Goal: Information Seeking & Learning: Check status

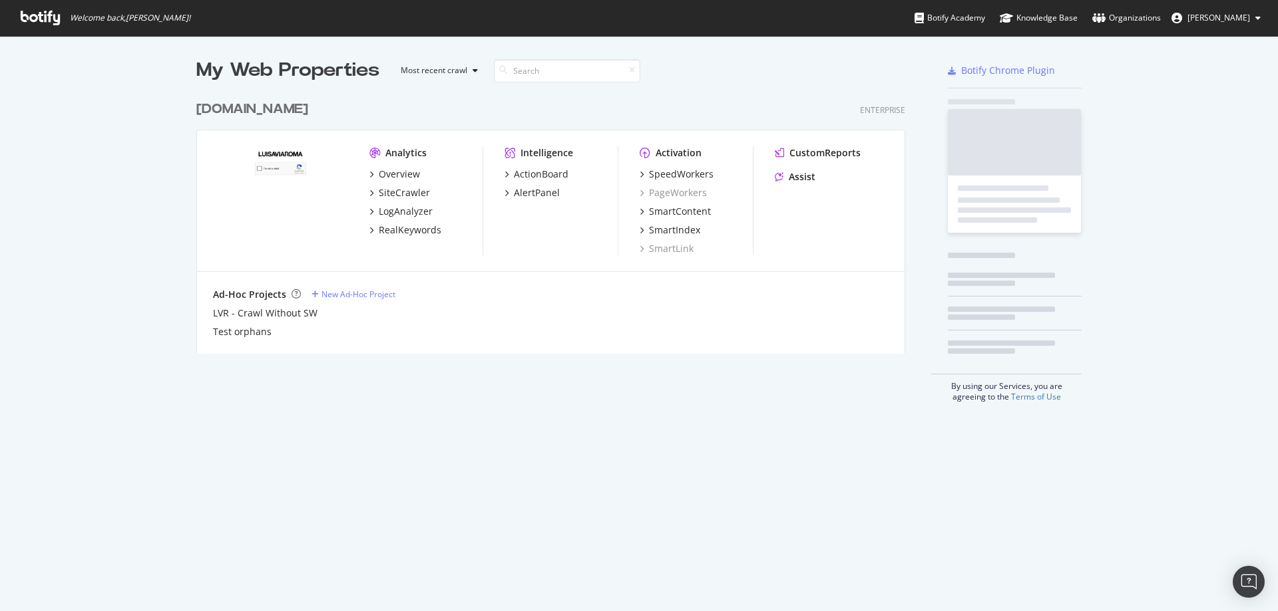
scroll to position [600, 1255]
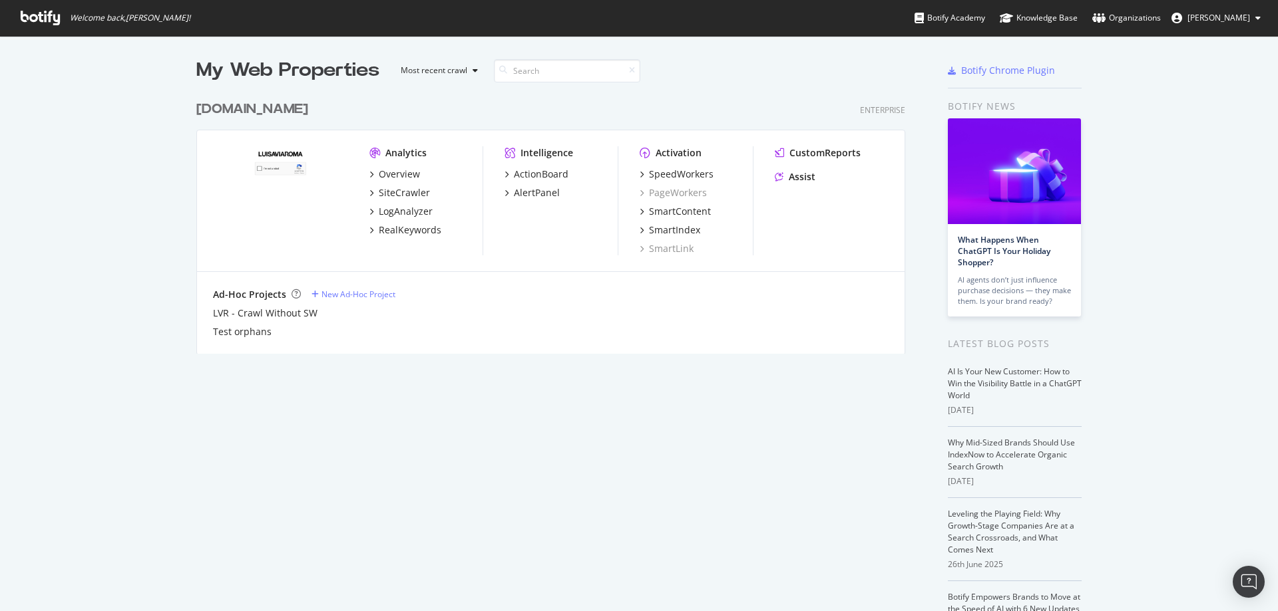
click at [267, 106] on div "[DOMAIN_NAME]" at bounding box center [252, 109] width 112 height 19
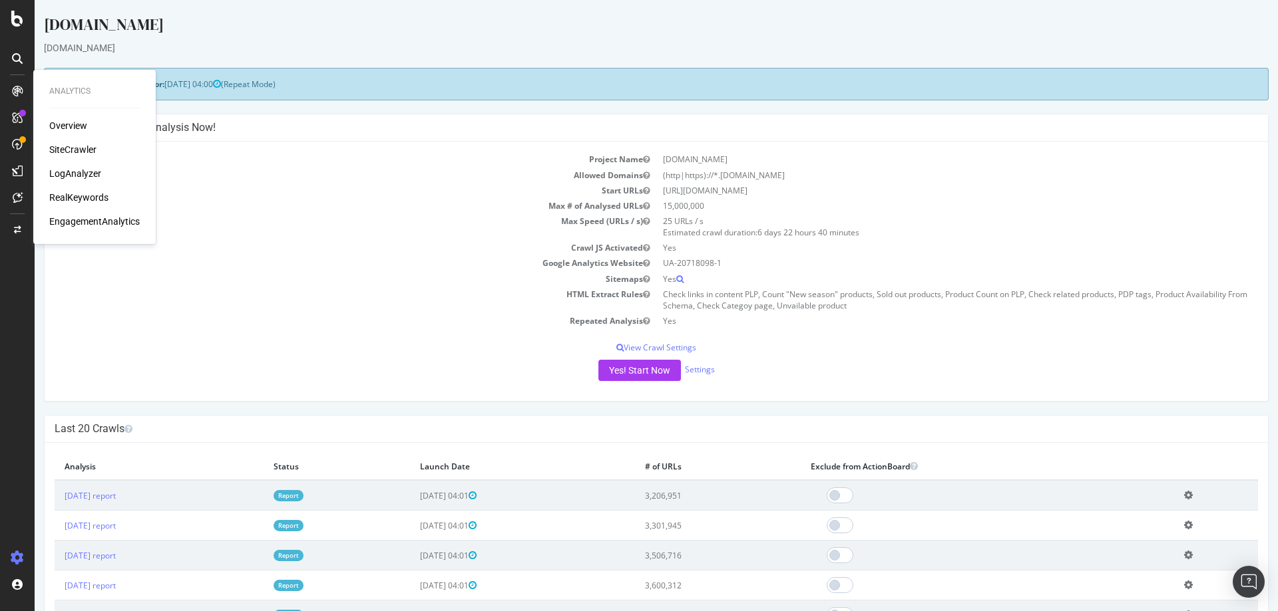
click at [81, 170] on div "LogAnalyzer" at bounding box center [75, 173] width 52 height 13
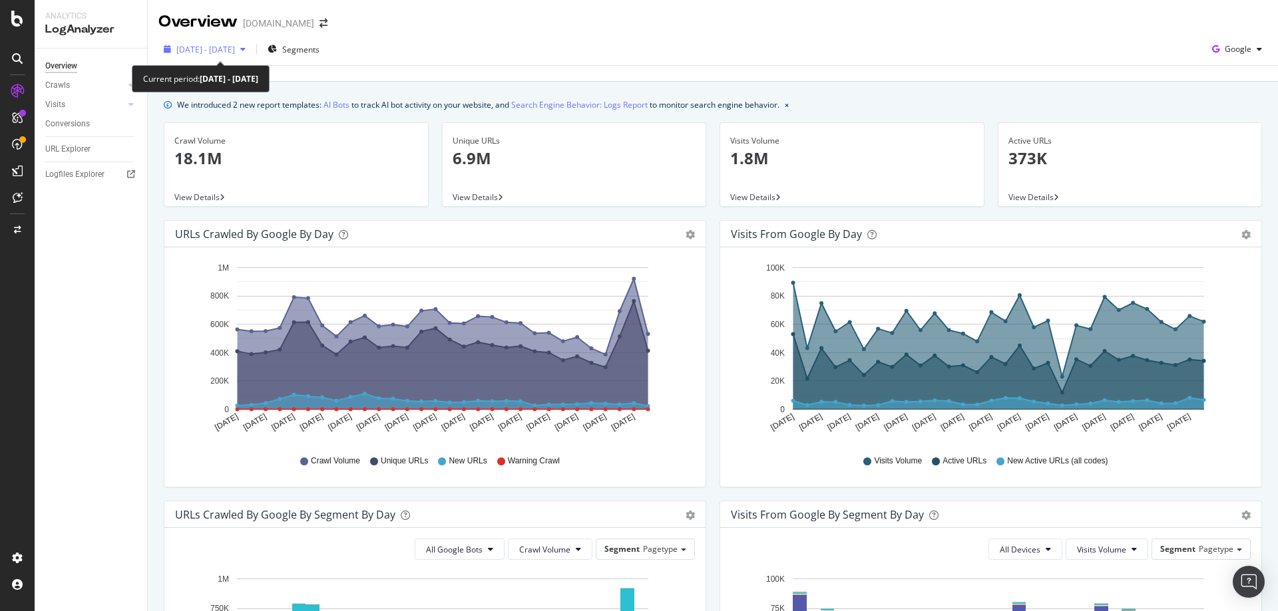
click at [235, 49] on span "[DATE] - [DATE]" at bounding box center [205, 49] width 59 height 11
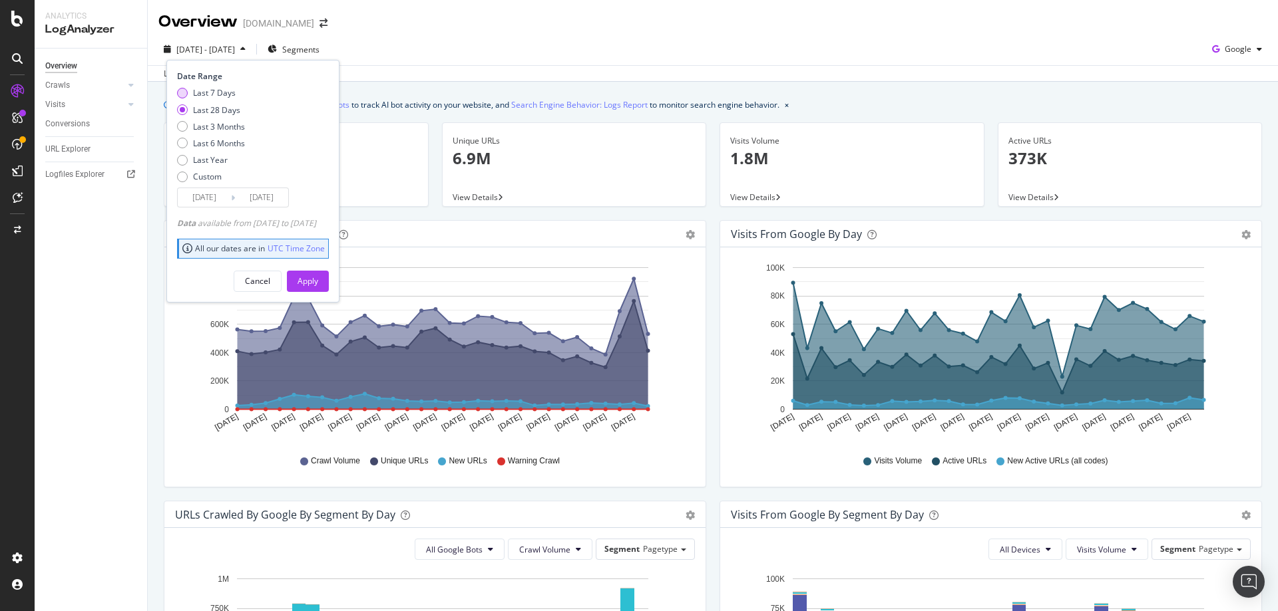
click at [214, 94] on div "Last 7 Days" at bounding box center [214, 92] width 43 height 11
type input "[DATE]"
click at [318, 287] on div "Apply" at bounding box center [307, 281] width 21 height 20
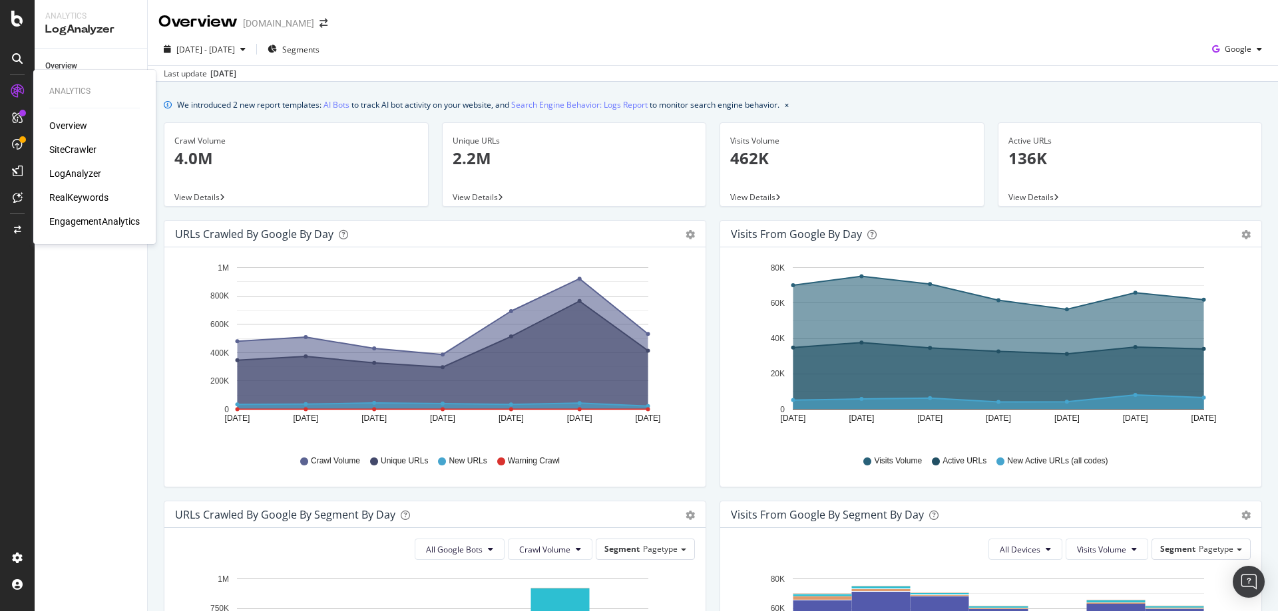
click at [77, 148] on div "SiteCrawler" at bounding box center [72, 149] width 47 height 13
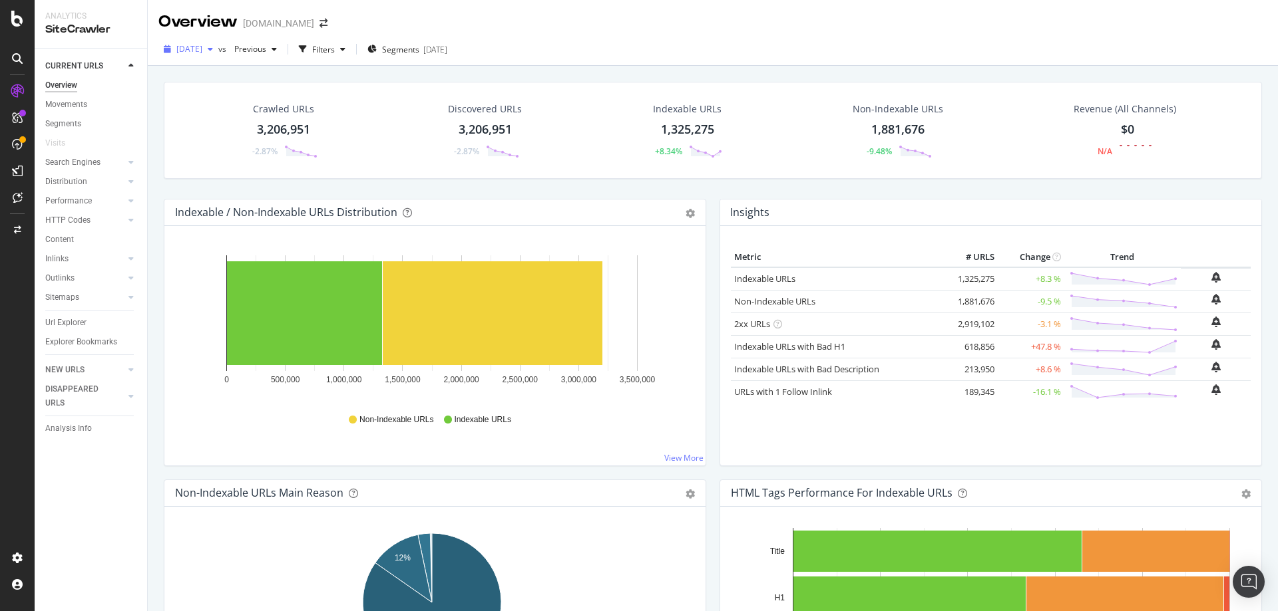
click at [218, 55] on div "[DATE]" at bounding box center [188, 49] width 60 height 20
click at [194, 215] on div "Indexable / Non-Indexable URLs Distribution" at bounding box center [286, 212] width 222 height 13
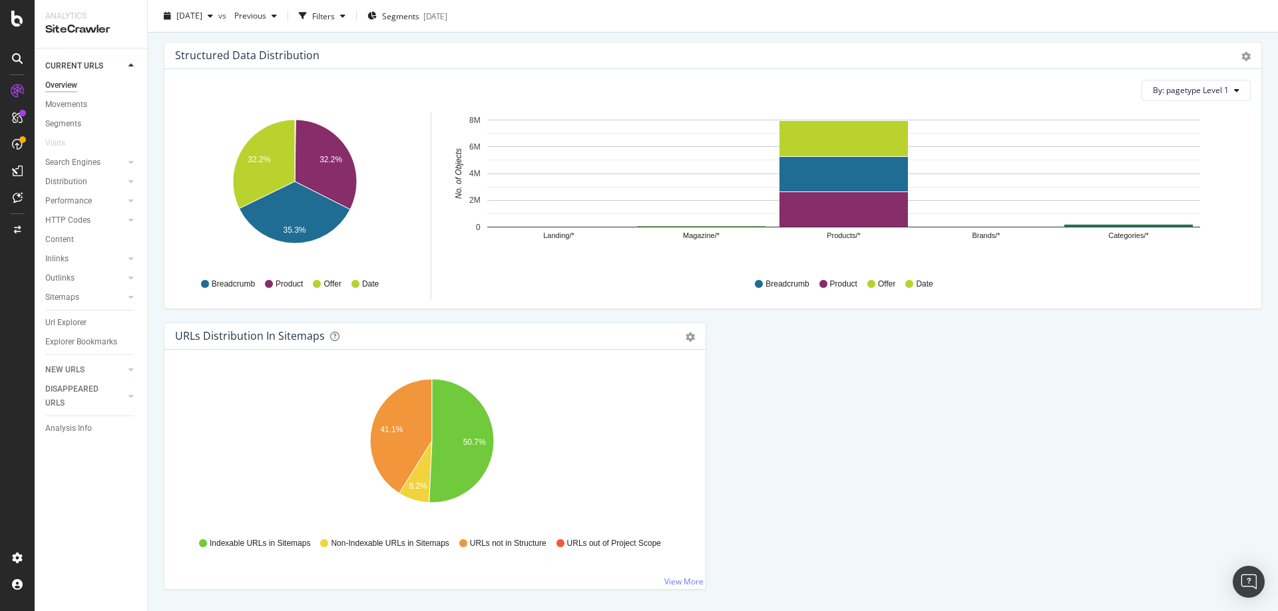
scroll to position [1319, 0]
